Goal: Information Seeking & Learning: Learn about a topic

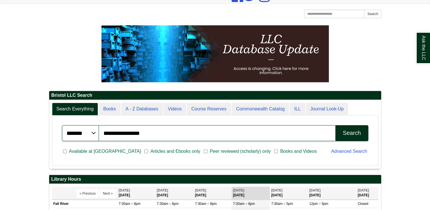
scroll to position [68, 332]
click at [165, 132] on input "**********" at bounding box center [217, 133] width 237 height 16
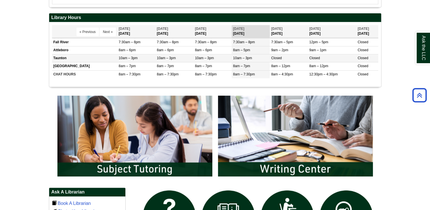
scroll to position [105, 0]
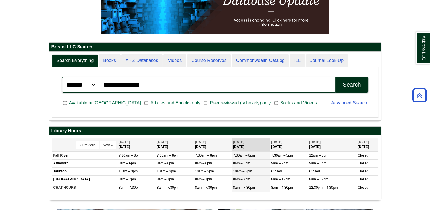
click at [354, 83] on div "Search" at bounding box center [352, 84] width 18 height 7
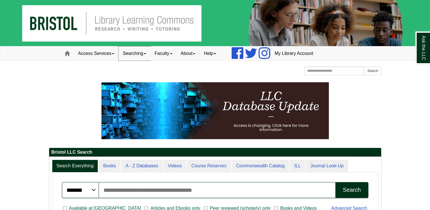
click at [146, 53] on link "Searching" at bounding box center [135, 53] width 32 height 14
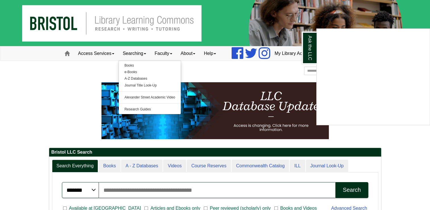
click at [175, 54] on div "Ask the LLC" at bounding box center [215, 105] width 430 height 210
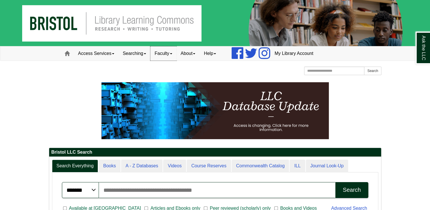
click at [172, 54] on span at bounding box center [171, 53] width 2 height 1
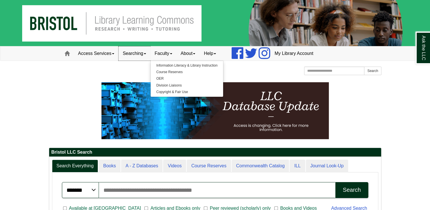
click at [146, 55] on link "Searching" at bounding box center [135, 53] width 32 height 14
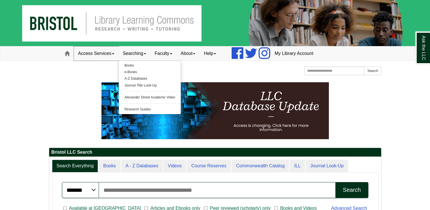
click at [114, 54] on span at bounding box center [113, 53] width 2 height 1
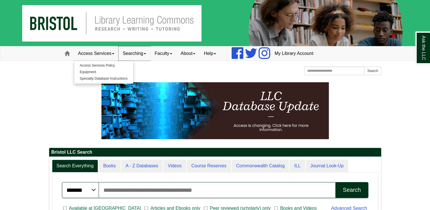
click at [146, 53] on span at bounding box center [145, 53] width 2 height 1
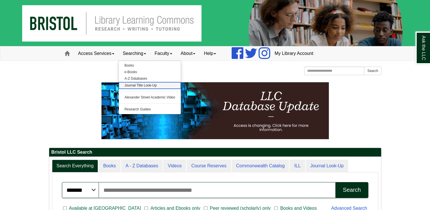
click at [153, 86] on link "Journal Title Look-Up" at bounding box center [150, 85] width 62 height 7
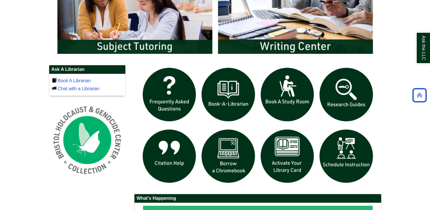
scroll to position [341, 0]
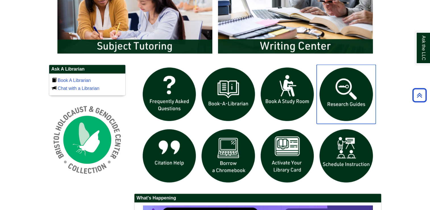
click at [337, 87] on img "slideshow" at bounding box center [346, 94] width 59 height 59
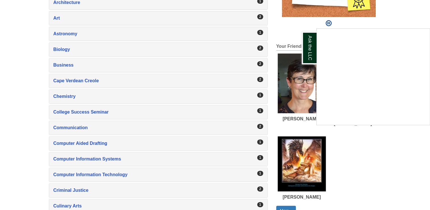
scroll to position [227, 0]
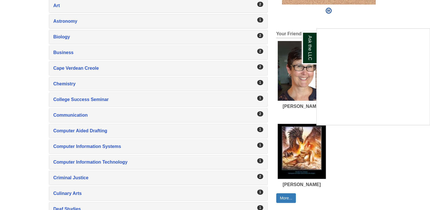
click at [83, 144] on div "Ask the LLC" at bounding box center [215, 105] width 430 height 210
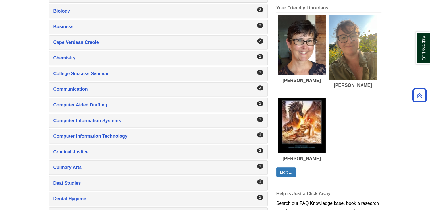
scroll to position [284, 0]
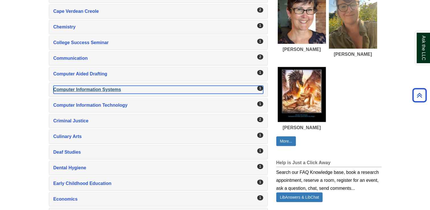
click at [107, 88] on div "Computer Information Systems , 1 guides" at bounding box center [158, 90] width 210 height 8
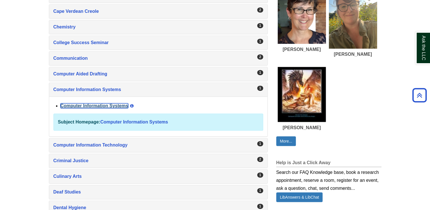
click at [104, 105] on link "Computer Information Systems" at bounding box center [95, 105] width 68 height 5
